Goal: Find specific page/section: Find specific page/section

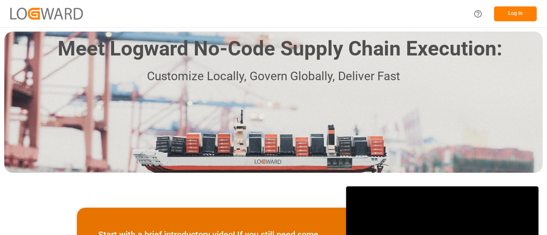
click at [521, 14] on button "Log In" at bounding box center [515, 13] width 43 height 15
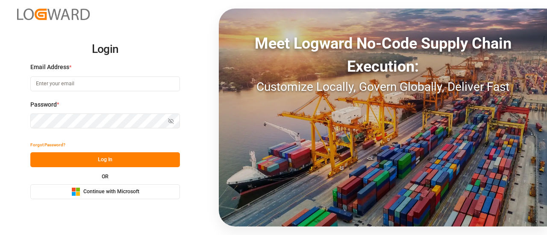
click at [100, 190] on span "Continue with Microsoft" at bounding box center [111, 192] width 56 height 8
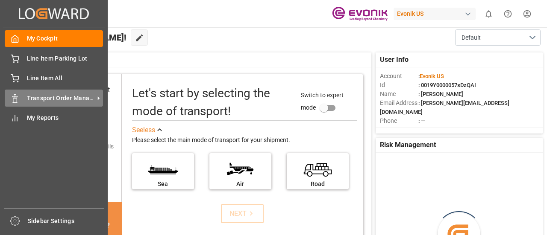
click at [32, 94] on span "Transport Order Management" at bounding box center [60, 98] width 67 height 9
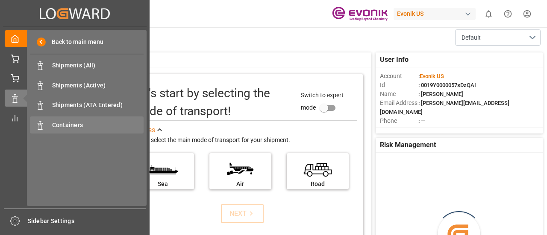
click at [76, 123] on span "Containers" at bounding box center [98, 125] width 92 height 9
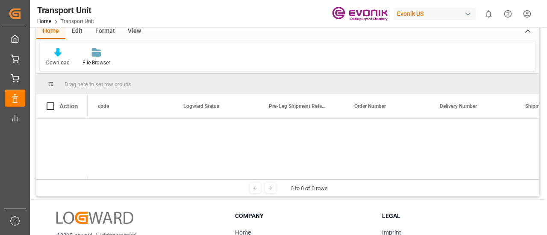
scroll to position [37, 0]
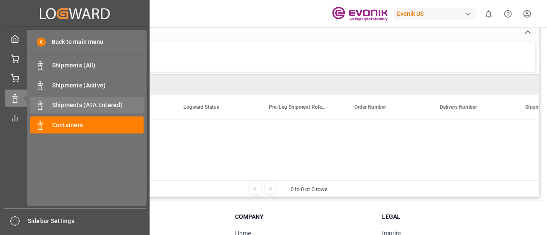
click at [70, 103] on span "Shipments (ATA Entered)" at bounding box center [98, 105] width 92 height 9
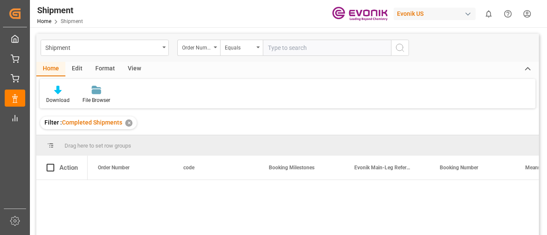
click at [130, 122] on div "✕" at bounding box center [128, 123] width 7 height 7
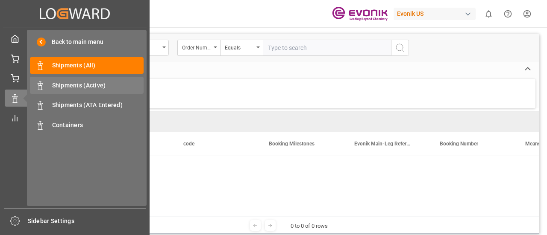
click at [76, 89] on span "Shipments (Active)" at bounding box center [98, 85] width 92 height 9
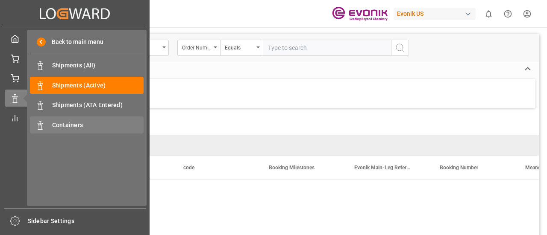
click at [67, 120] on div "Containers Containers" at bounding box center [87, 125] width 114 height 17
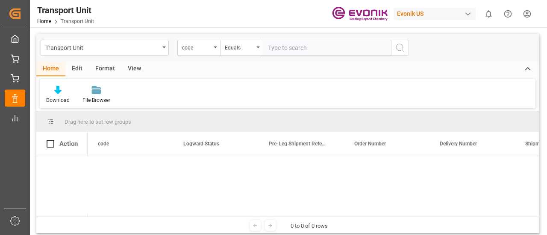
click at [211, 181] on div at bounding box center [313, 186] width 451 height 61
click at [137, 68] on div "View" at bounding box center [134, 69] width 26 height 15
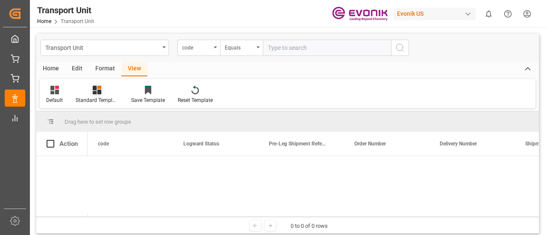
click at [91, 86] on div at bounding box center [97, 89] width 43 height 9
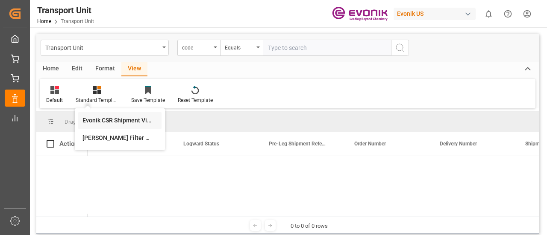
click at [104, 119] on div "Evonik CSR Shipment View" at bounding box center [119, 120] width 75 height 9
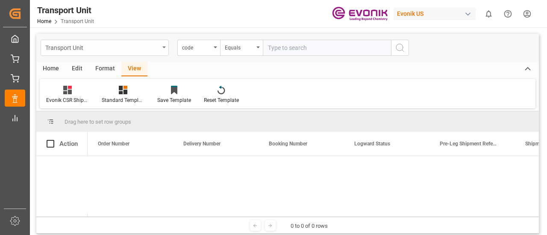
click at [165, 51] on div "Transport Unit" at bounding box center [105, 48] width 128 height 16
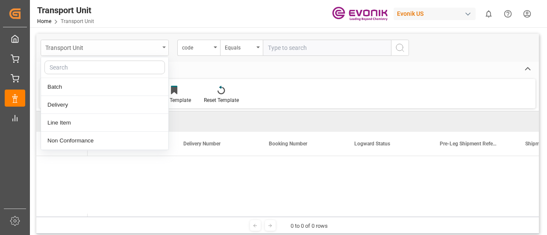
click at [165, 51] on div "Transport Unit" at bounding box center [105, 48] width 128 height 16
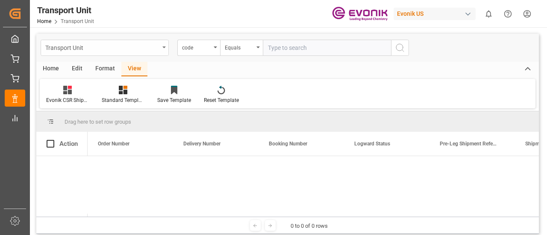
click at [165, 51] on div "Transport Unit" at bounding box center [105, 48] width 128 height 16
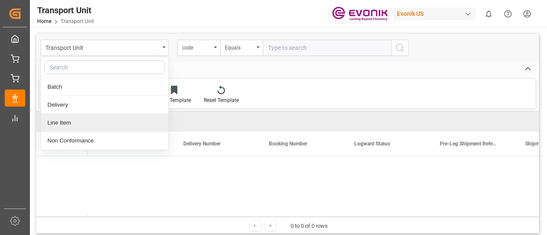
click at [96, 122] on div "Line Item" at bounding box center [104, 123] width 127 height 18
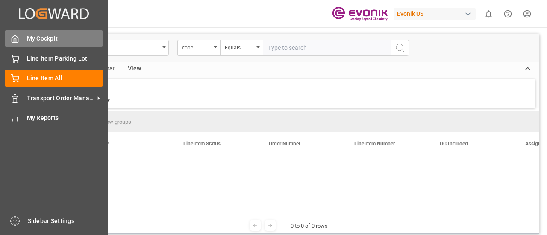
click at [34, 36] on span "My Cockpit" at bounding box center [65, 38] width 76 height 9
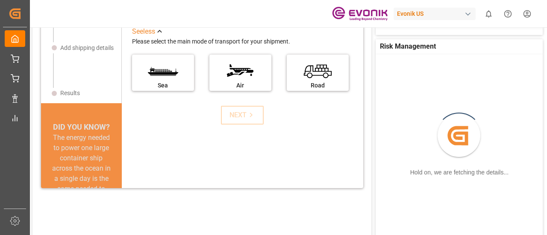
scroll to position [75, 0]
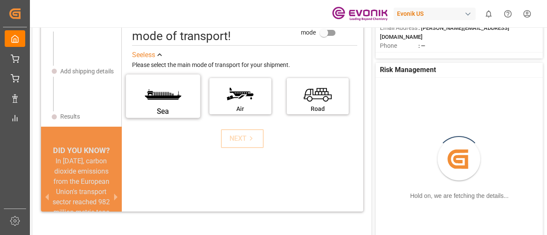
click at [159, 87] on label "Sea" at bounding box center [163, 94] width 64 height 36
click at [0, 0] on input "Sea" at bounding box center [0, 0] width 0 height 0
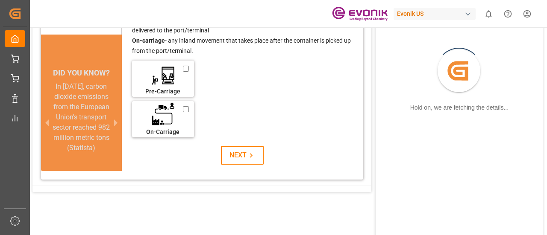
scroll to position [164, 0]
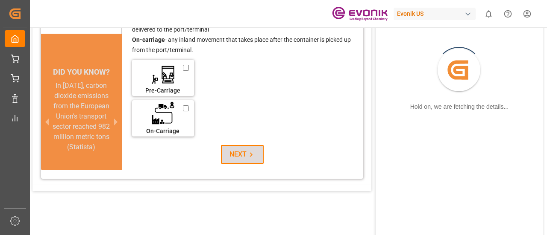
click at [237, 150] on div "NEXT" at bounding box center [242, 154] width 26 height 10
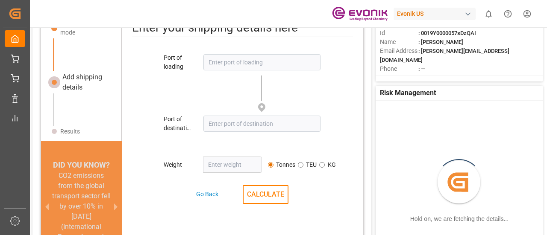
scroll to position [41, 0]
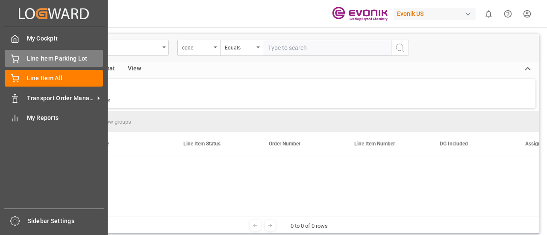
click at [20, 54] on div "Line Item Parking Lot Line Item Parking Lot" at bounding box center [54, 58] width 98 height 17
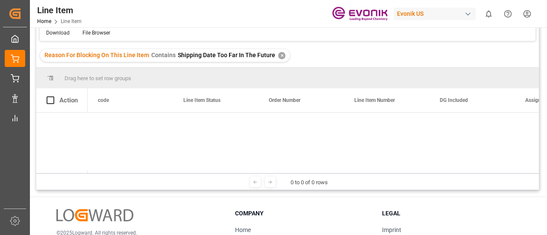
scroll to position [67, 0]
